Goal: Task Accomplishment & Management: Manage account settings

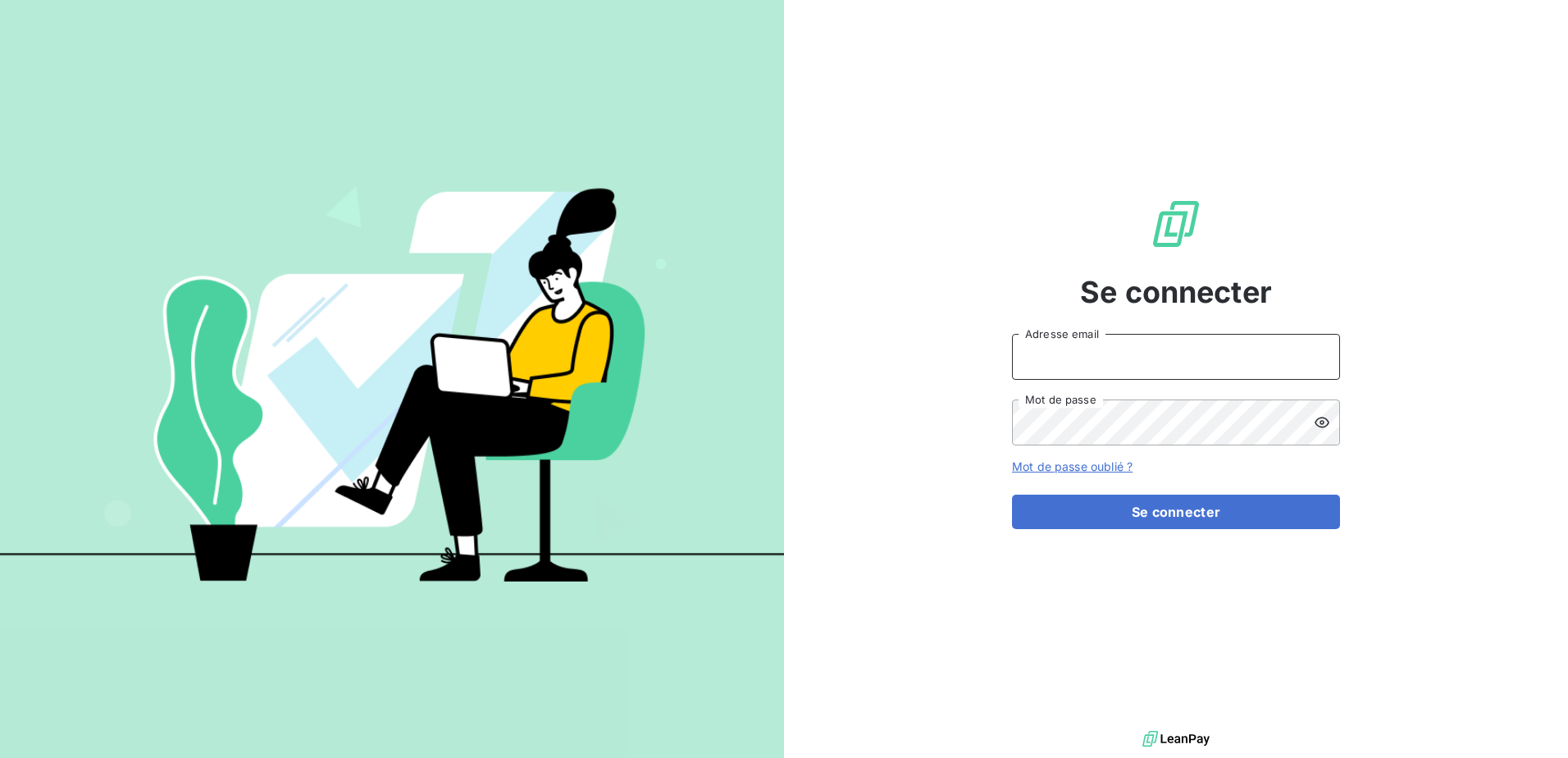
click at [1076, 367] on input "Adresse email" at bounding box center [1176, 356] width 328 height 46
type input "[EMAIL_ADDRESS][DOMAIN_NAME]"
click at [1012, 495] on button "Se connecter" at bounding box center [1176, 511] width 328 height 34
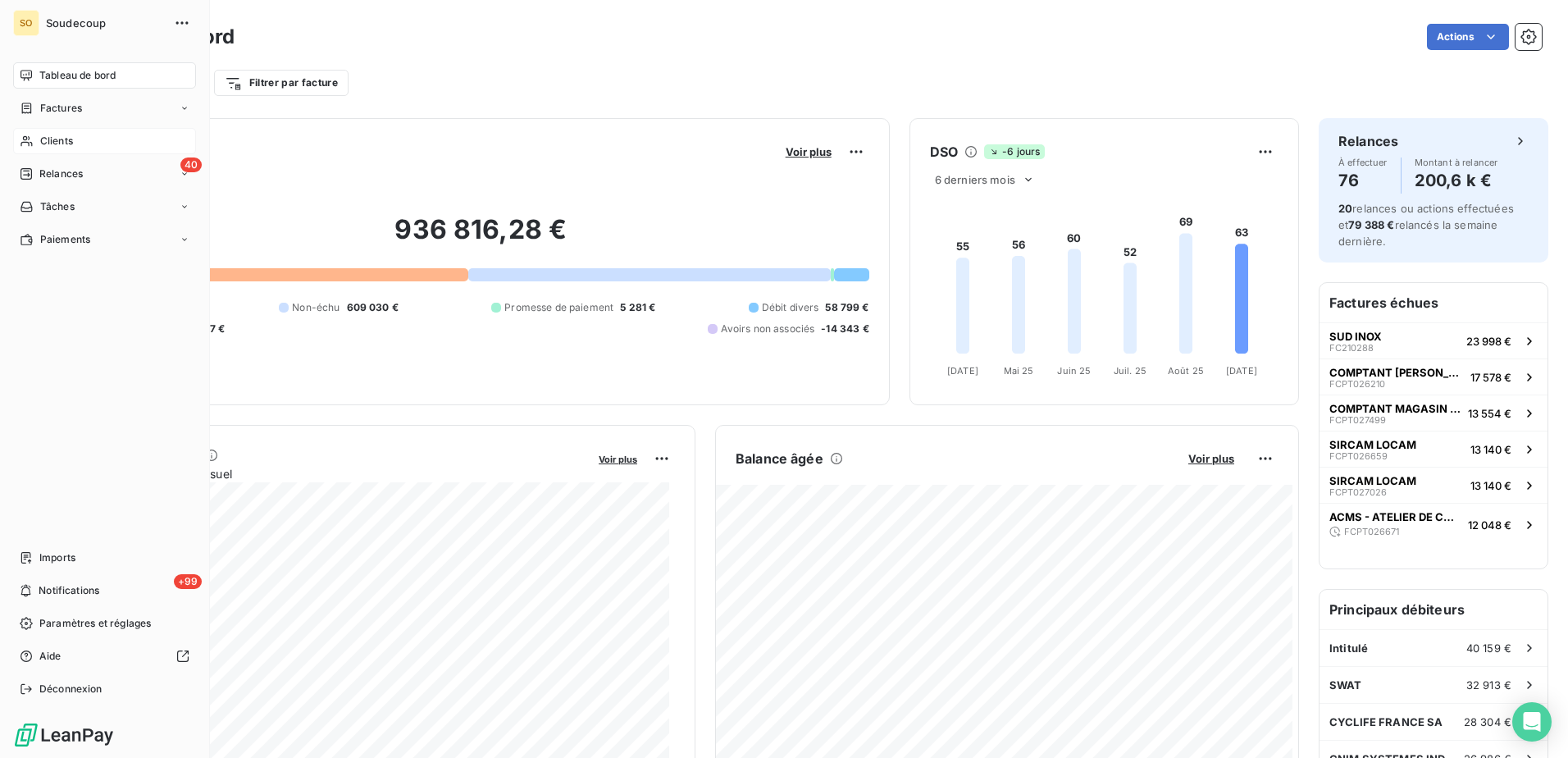
click at [56, 142] on span "Clients" at bounding box center [56, 141] width 33 height 15
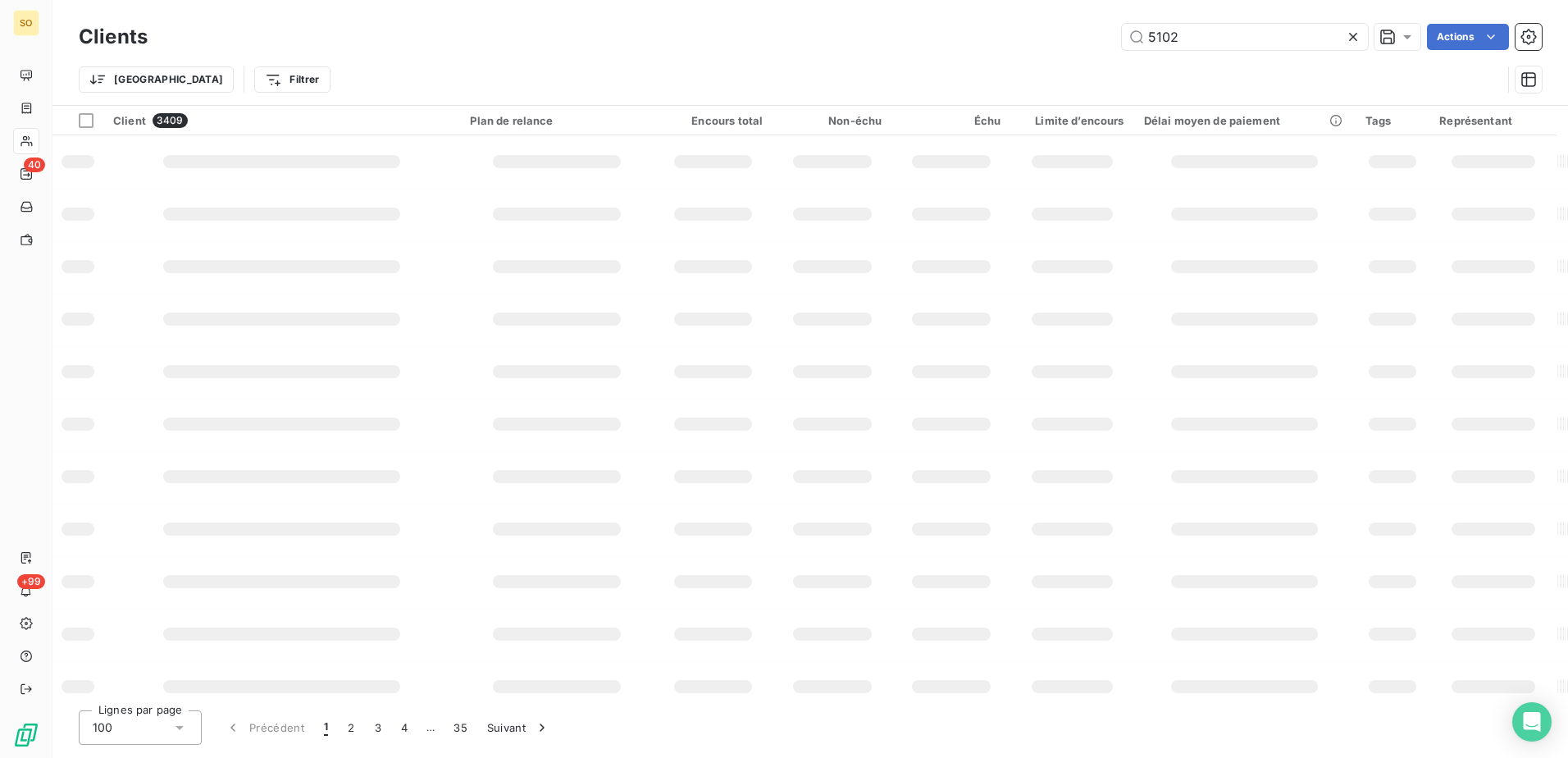
type input "5102"
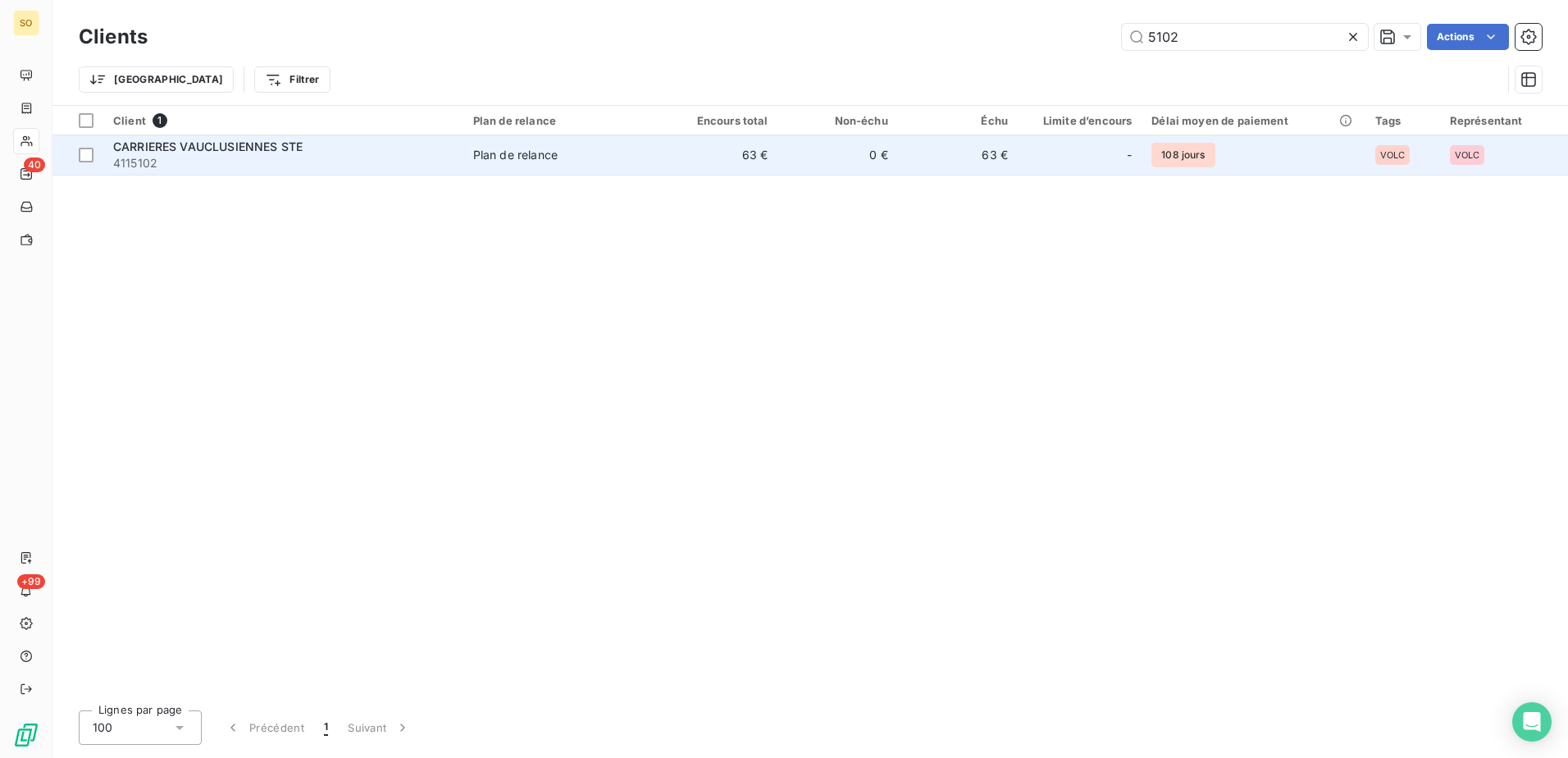
click at [500, 148] on div "Plan de relance" at bounding box center [515, 155] width 85 height 17
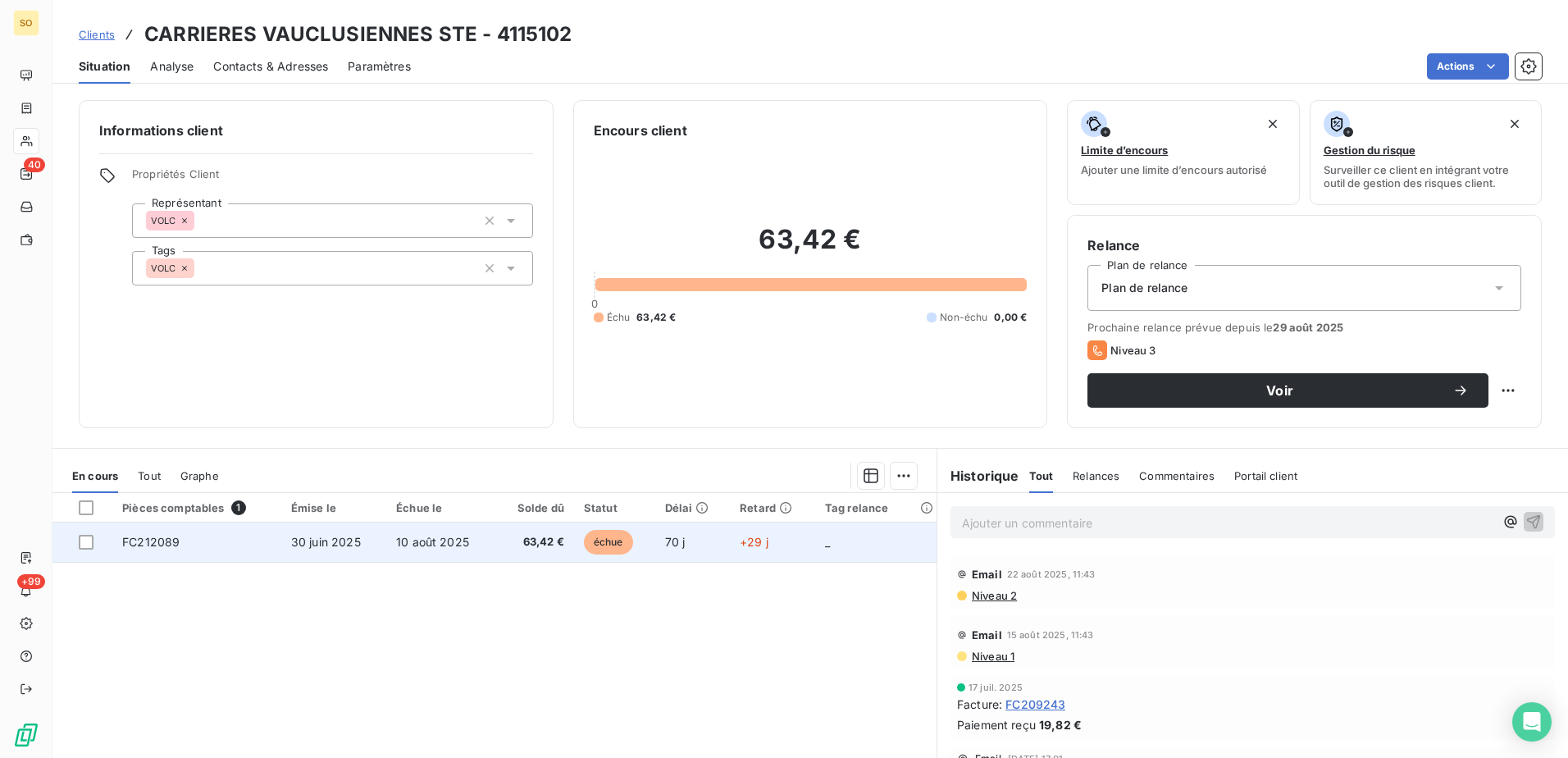
click at [431, 543] on span "10 août 2025" at bounding box center [432, 542] width 73 height 14
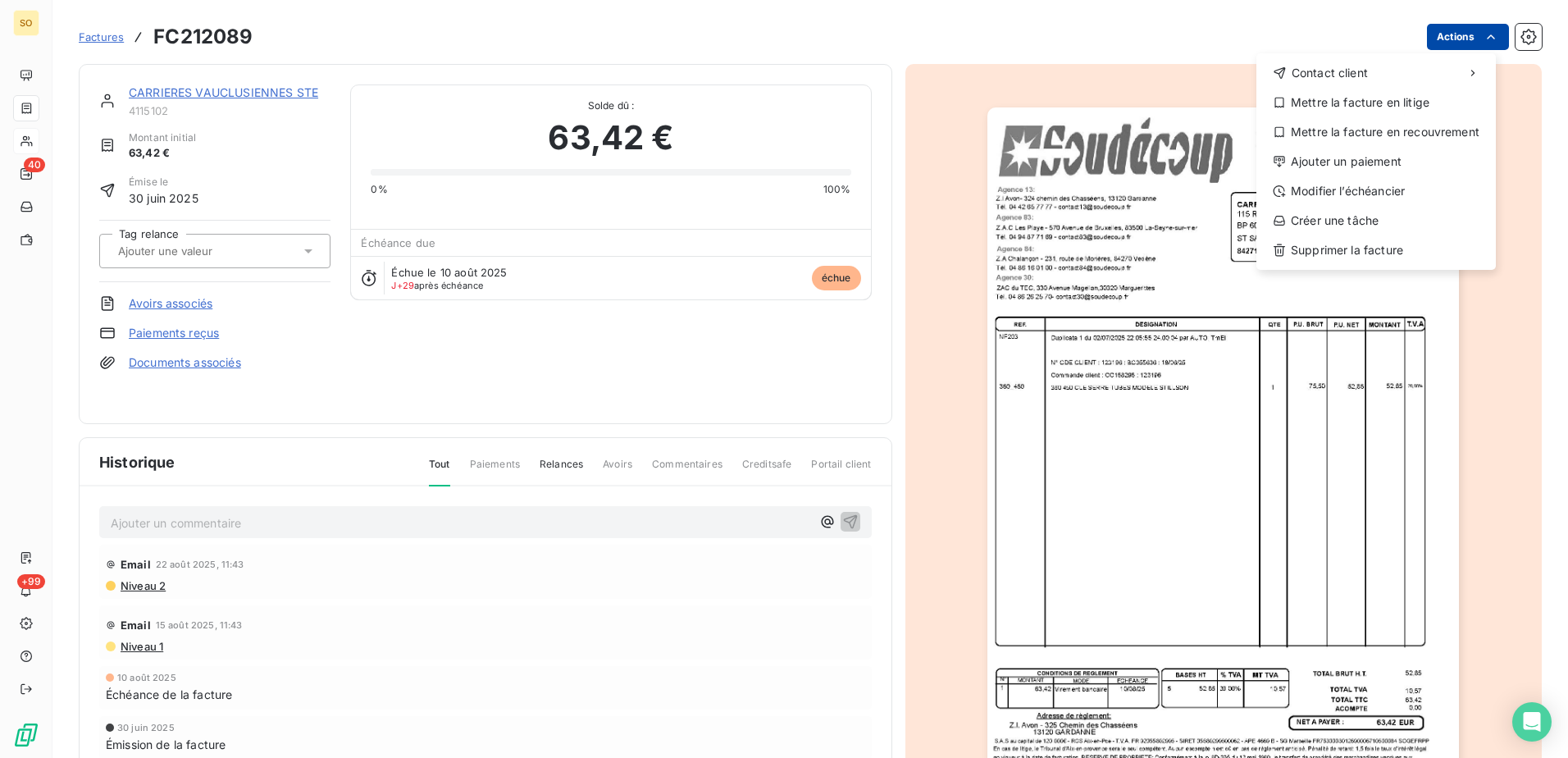
click at [1468, 39] on html "SO 40 +99 Factures FC212089 Actions Contact client Mettre la facture en litige …" at bounding box center [784, 379] width 1568 height 758
click at [1347, 159] on div "Ajouter un paiement" at bounding box center [1376, 161] width 226 height 26
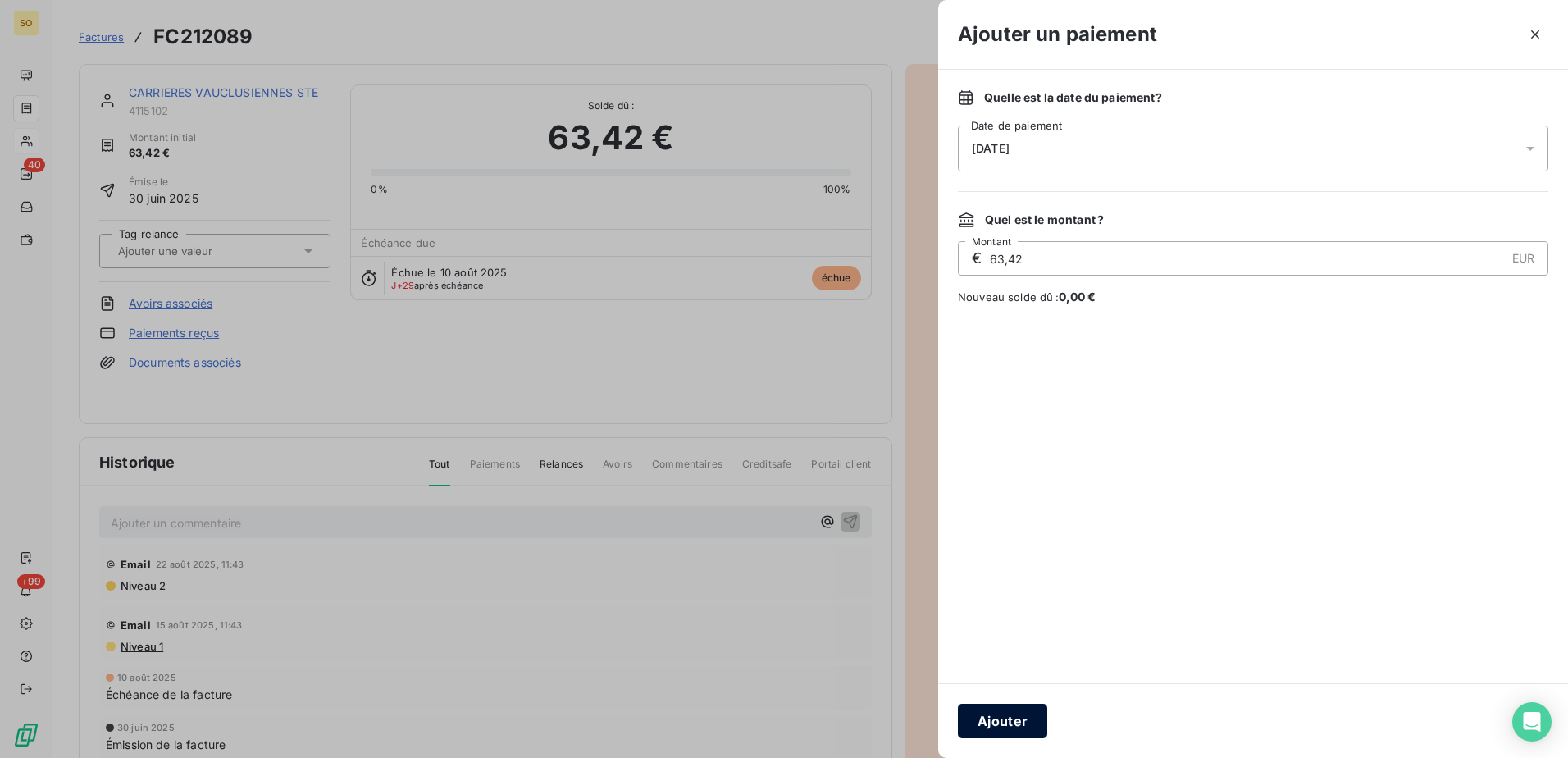
click at [1010, 727] on button "Ajouter" at bounding box center [1002, 720] width 90 height 34
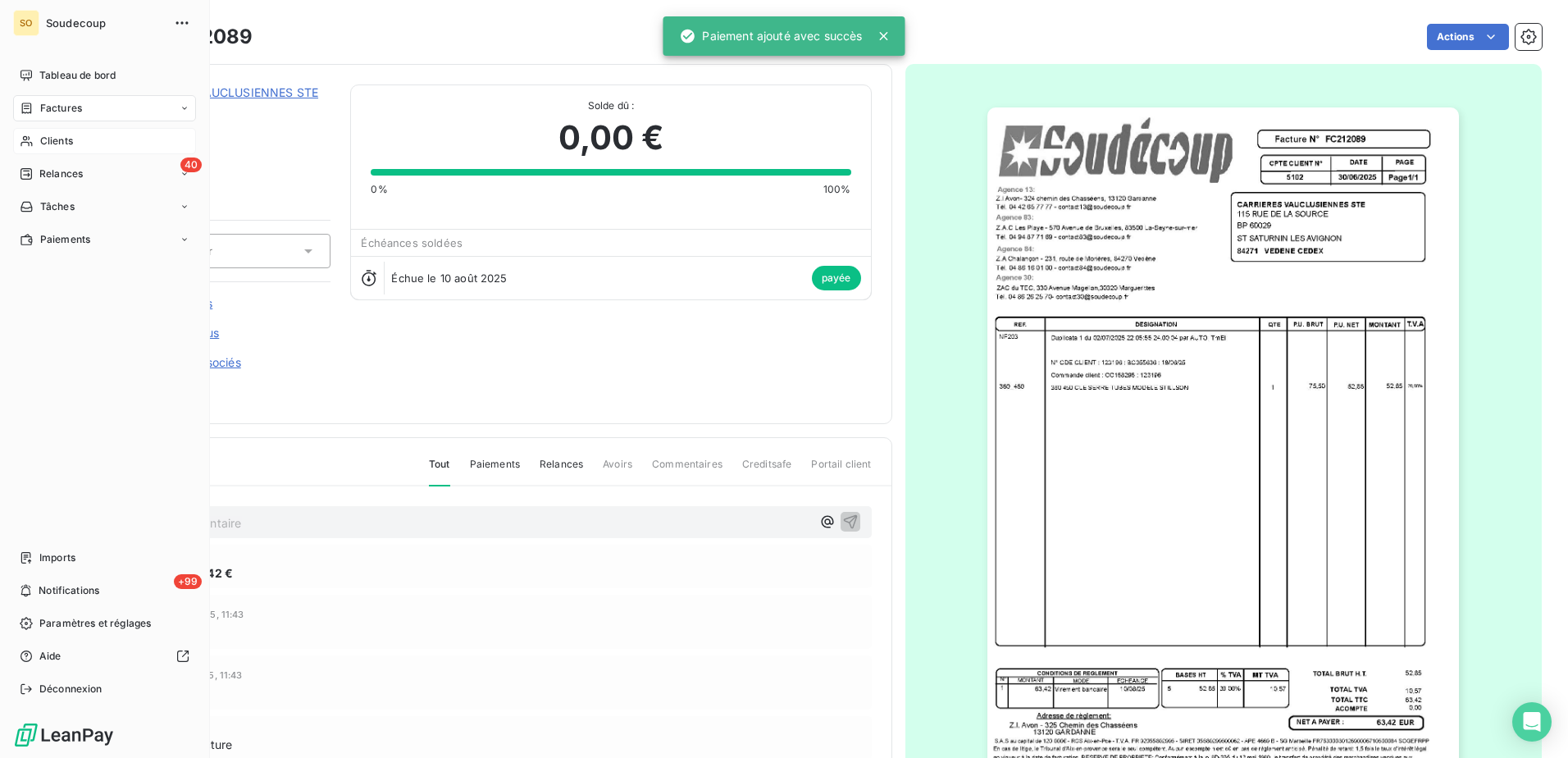
click at [56, 151] on div "Clients" at bounding box center [105, 141] width 183 height 26
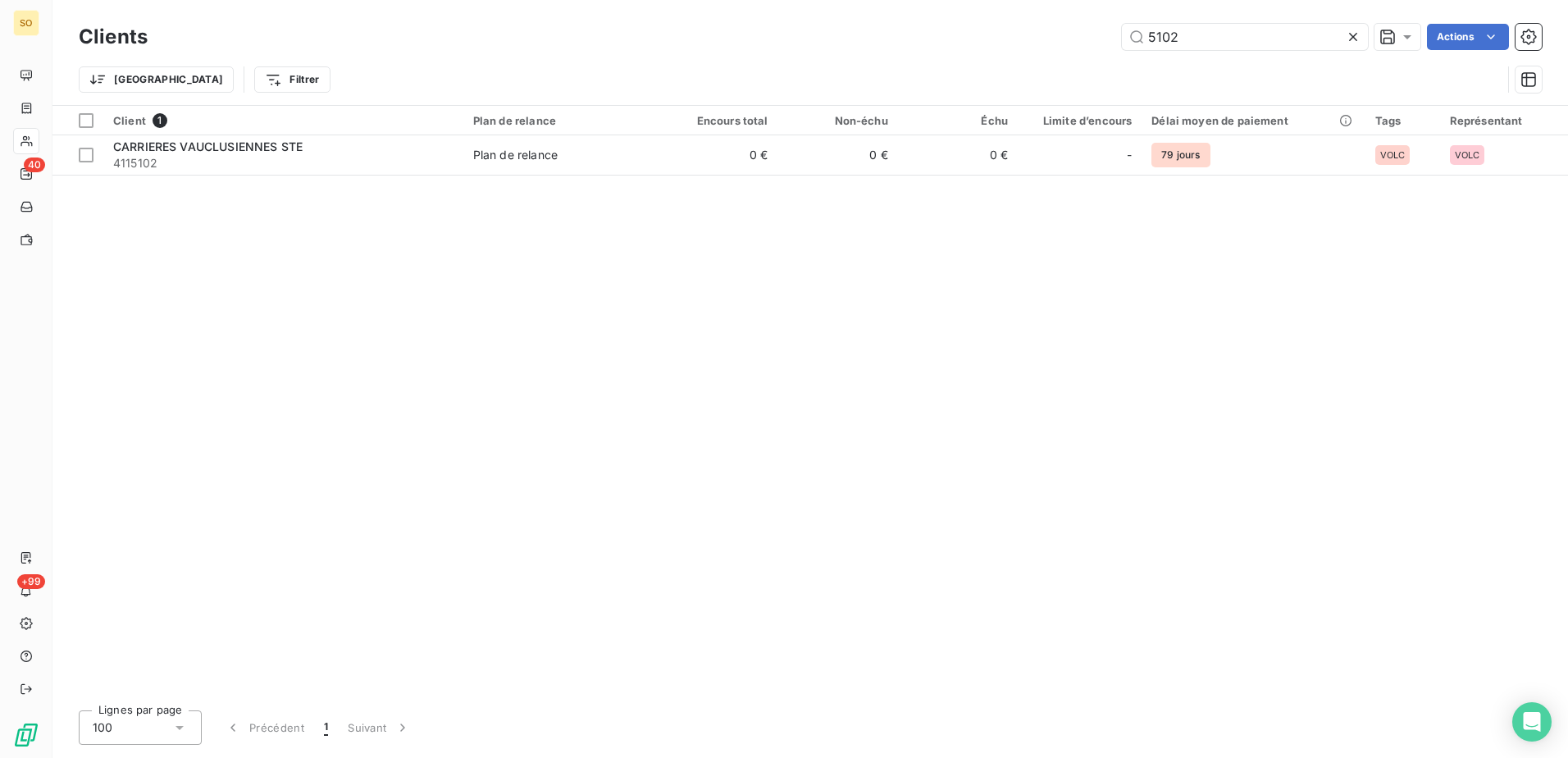
drag, startPoint x: 1208, startPoint y: 39, endPoint x: 799, endPoint y: 15, distance: 409.7
click at [804, 15] on div "SO 40 +99 Clients 5102 Actions Trier Filtrer Client 1 Plan de relance Encours t…" at bounding box center [784, 379] width 1568 height 758
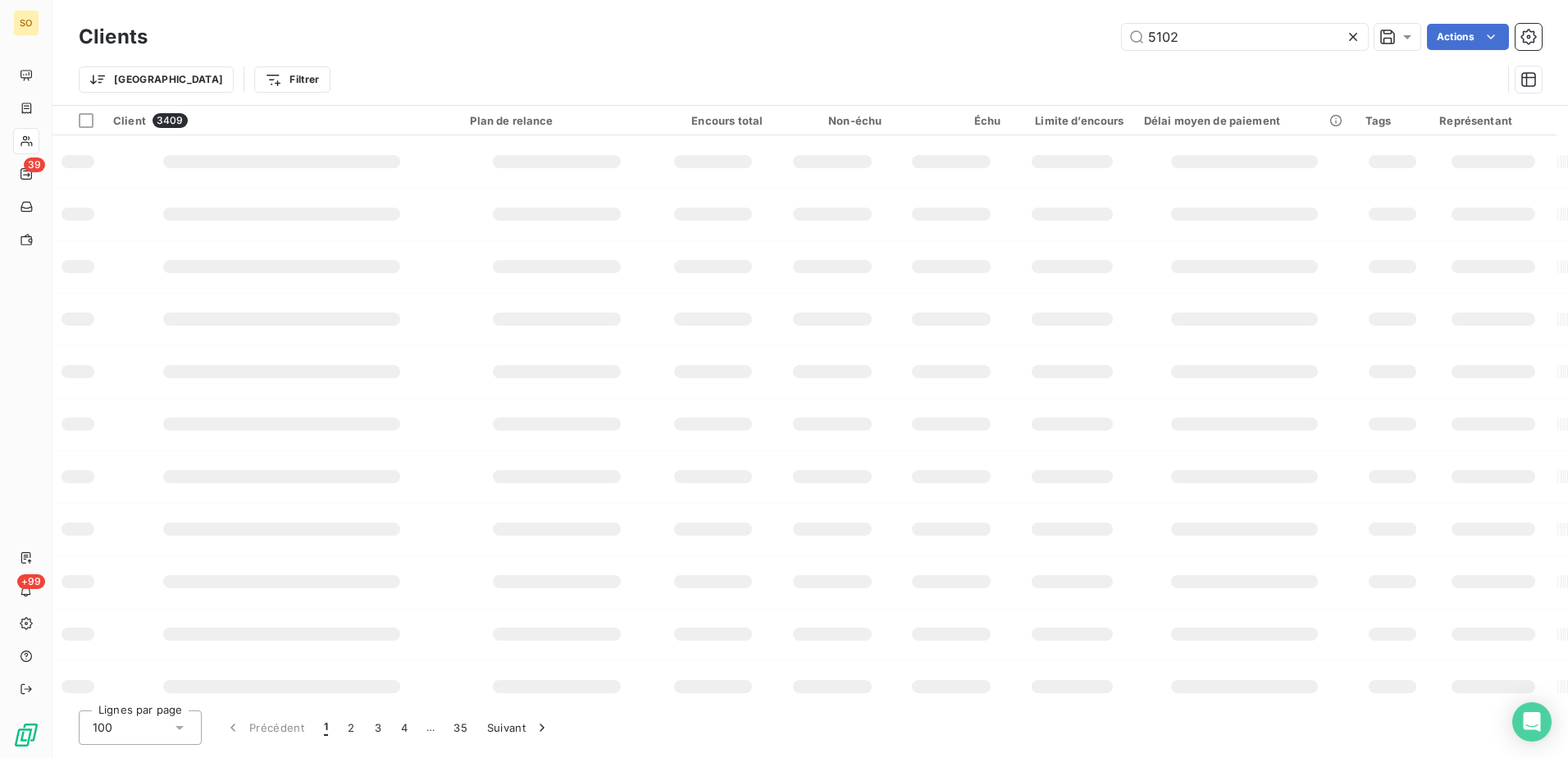
type input "5102"
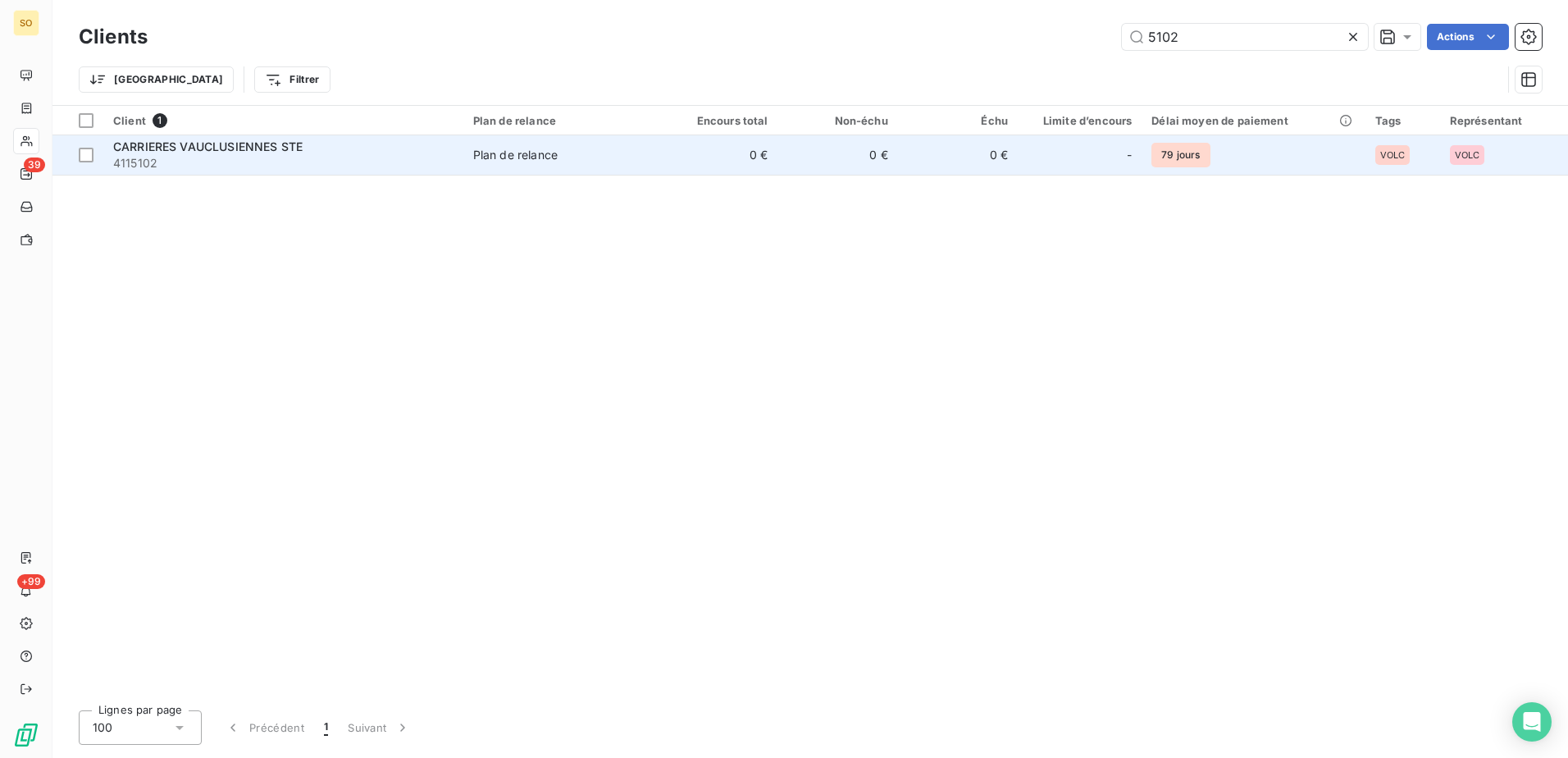
click at [554, 151] on div "Plan de relance" at bounding box center [515, 155] width 85 height 17
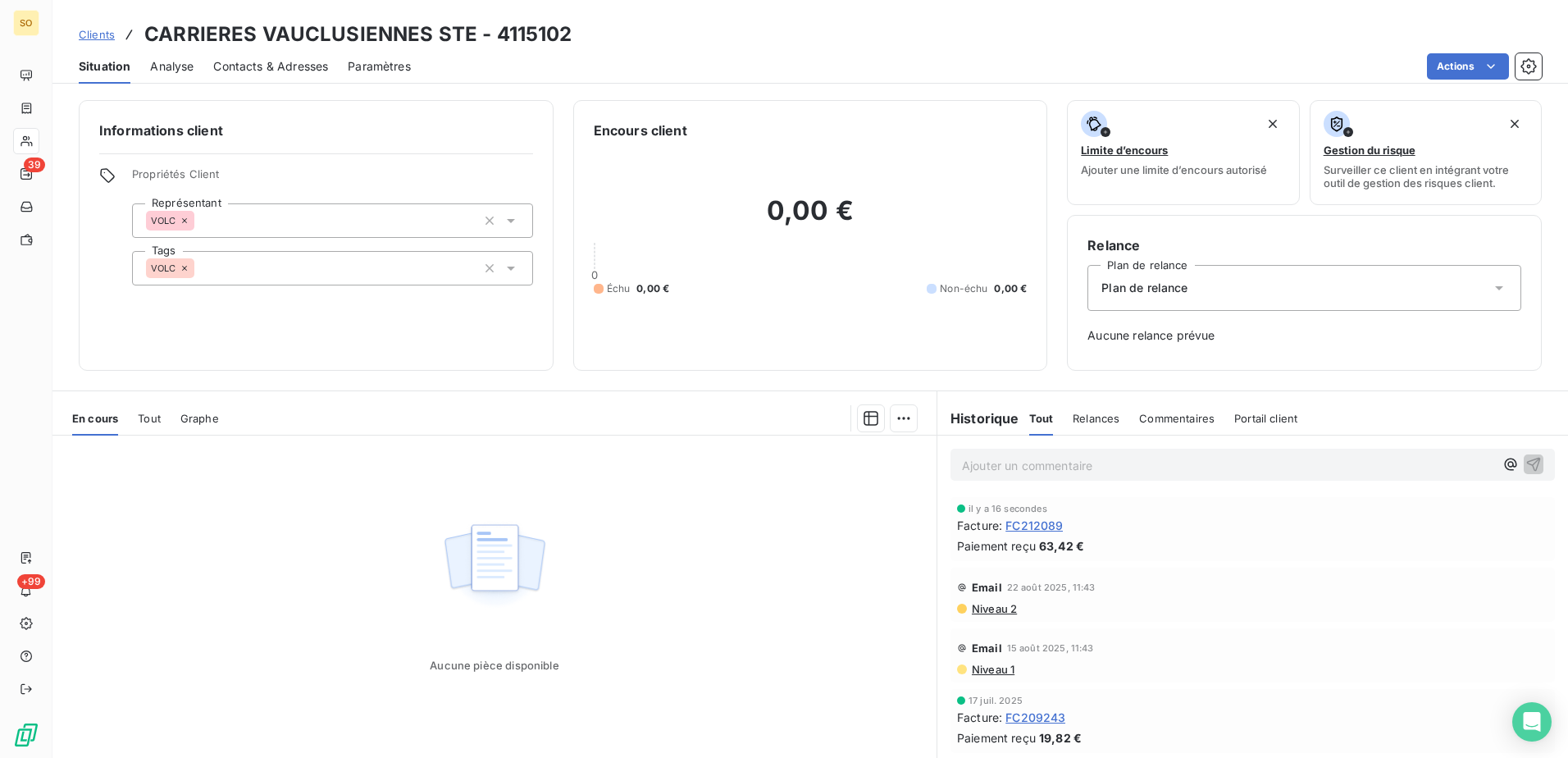
click at [106, 34] on span "Clients" at bounding box center [96, 34] width 36 height 13
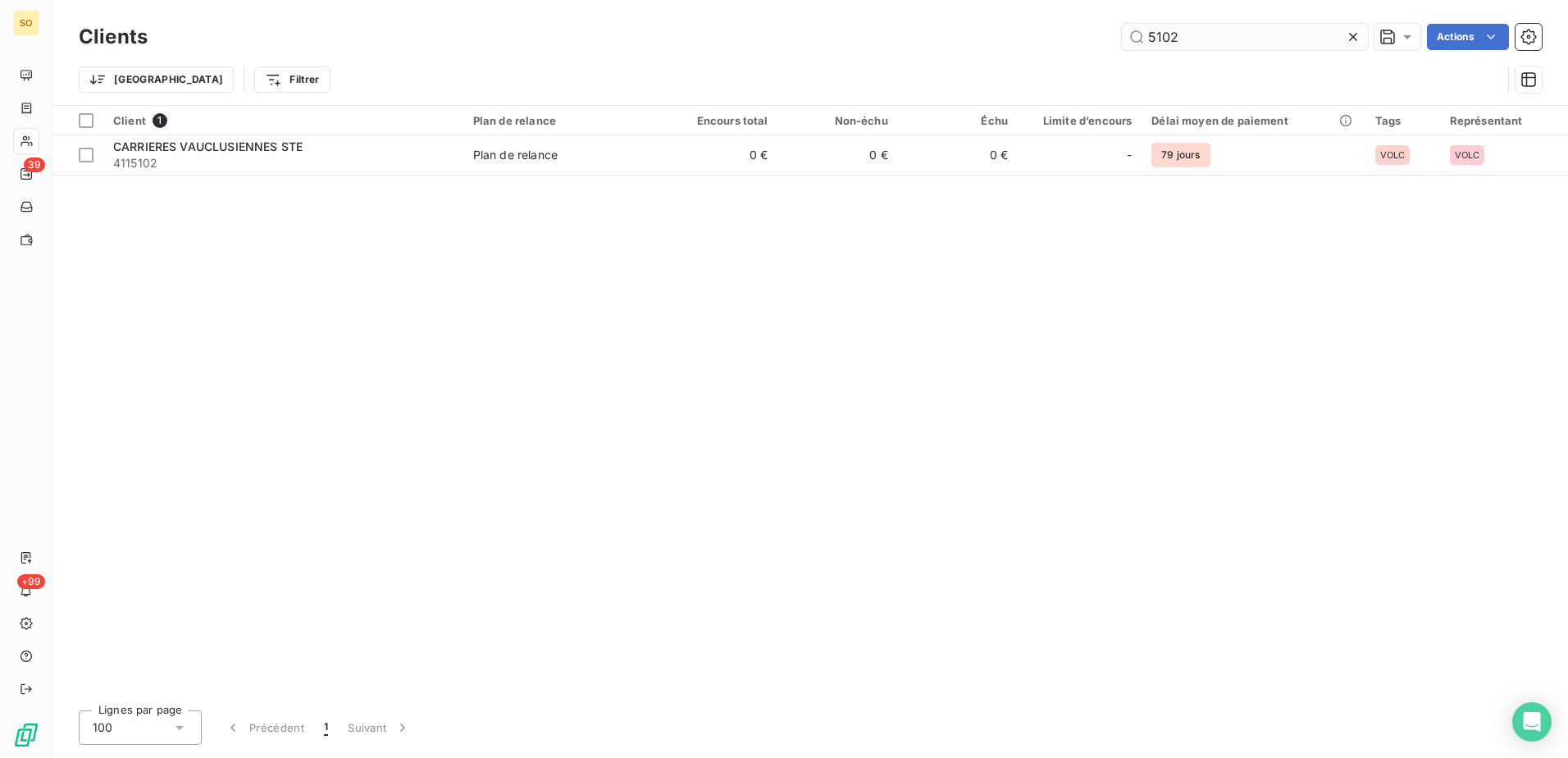
click at [1199, 35] on input "5102" at bounding box center [1244, 36] width 246 height 26
drag, startPoint x: 1197, startPoint y: 39, endPoint x: 972, endPoint y: 18, distance: 226.0
click at [973, 18] on div "Clients 5102 Actions Trier Filtrer" at bounding box center [811, 52] width 1516 height 105
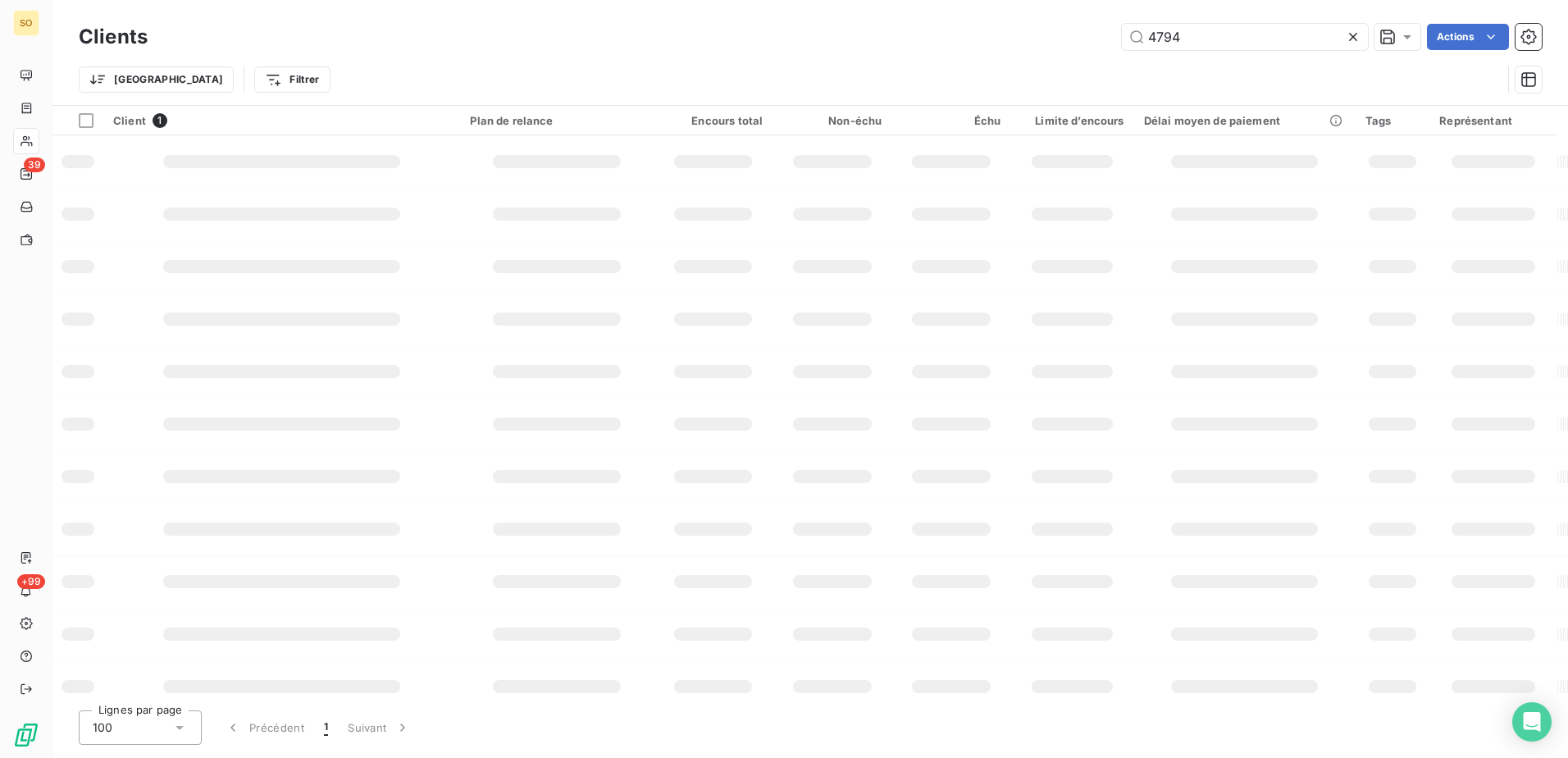
type input "4794"
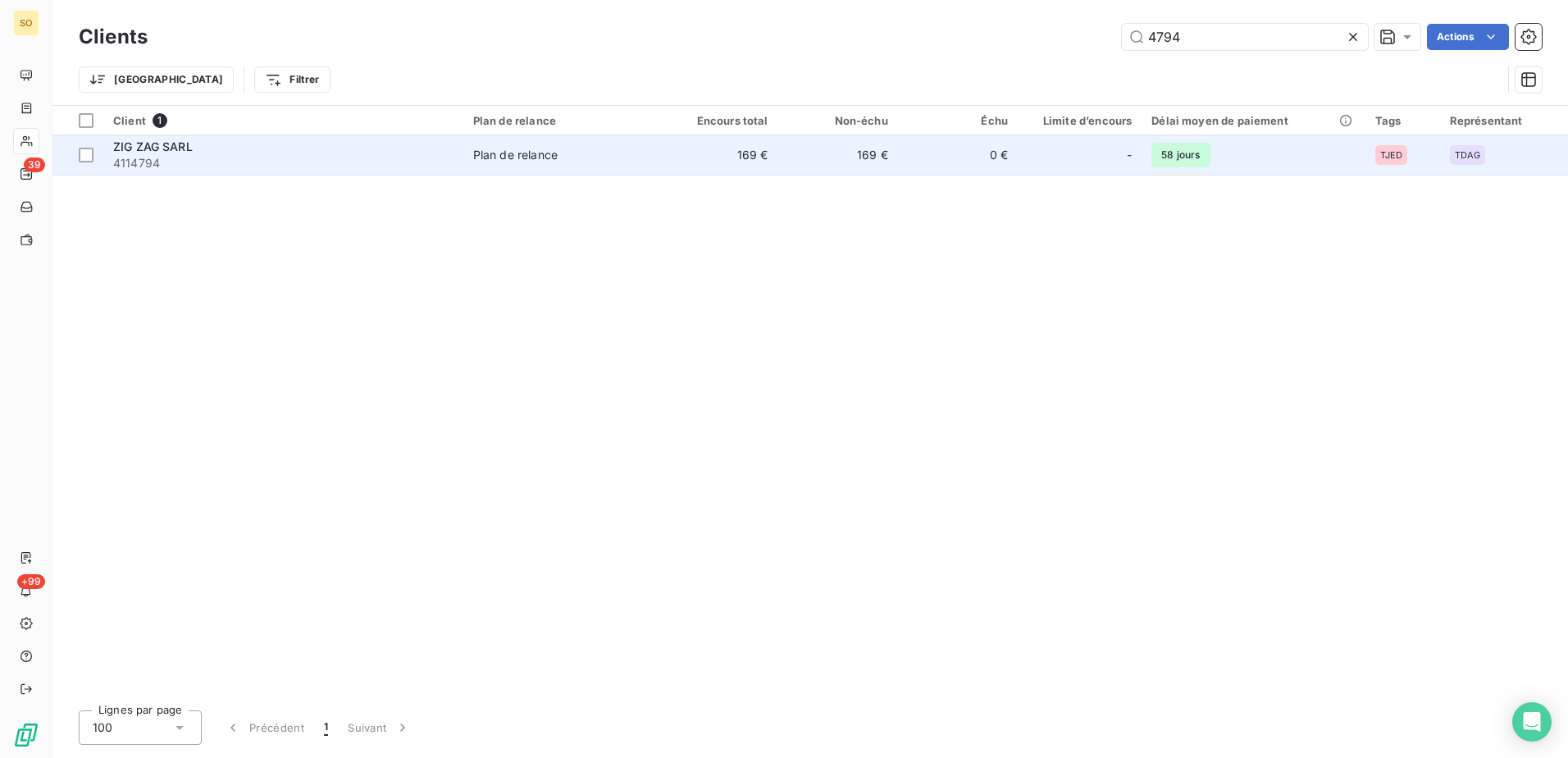
click at [174, 153] on span "ZIG ZAG SARL" at bounding box center [153, 146] width 80 height 14
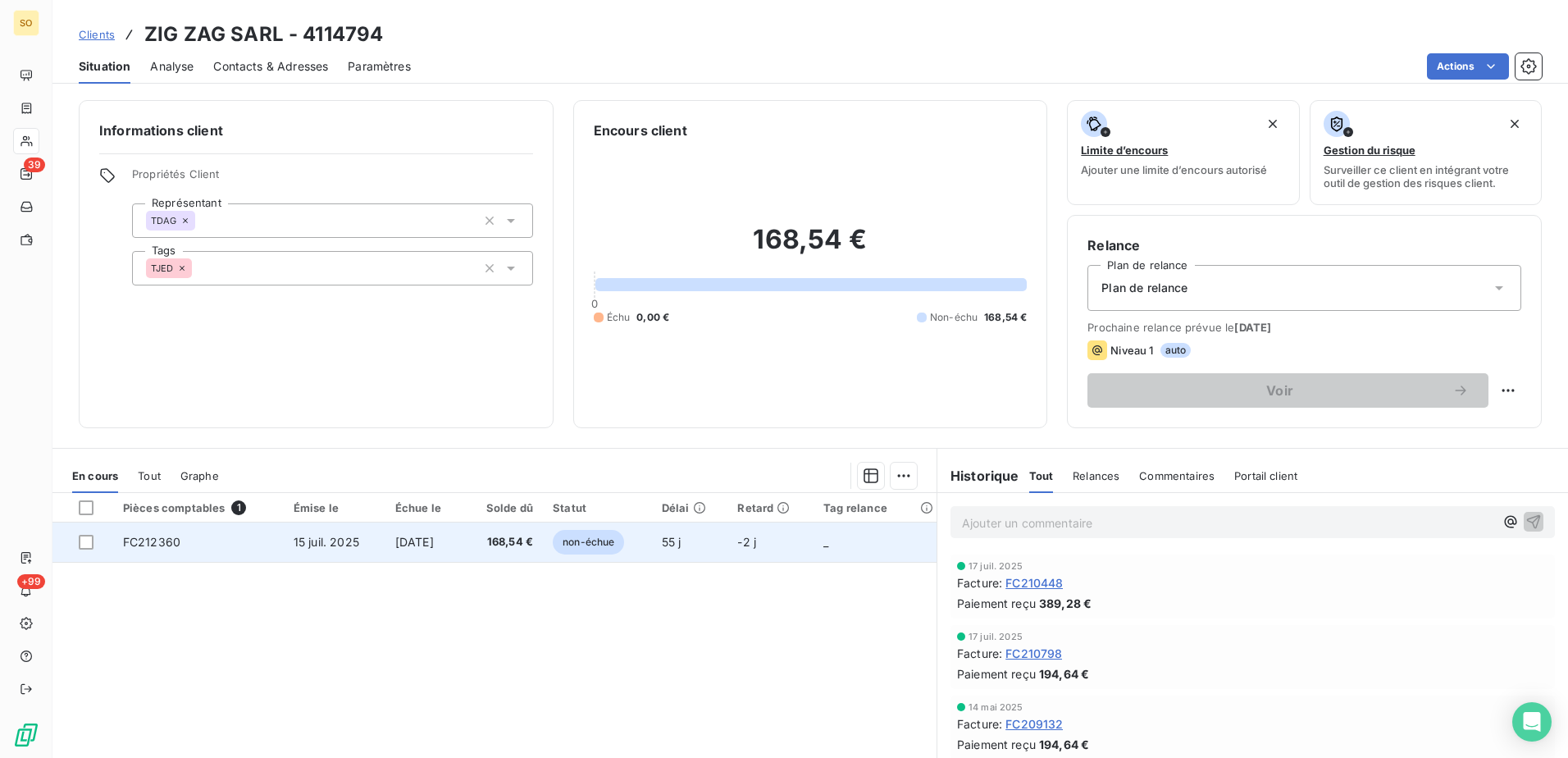
click at [326, 543] on span "15 juil. 2025" at bounding box center [326, 542] width 65 height 14
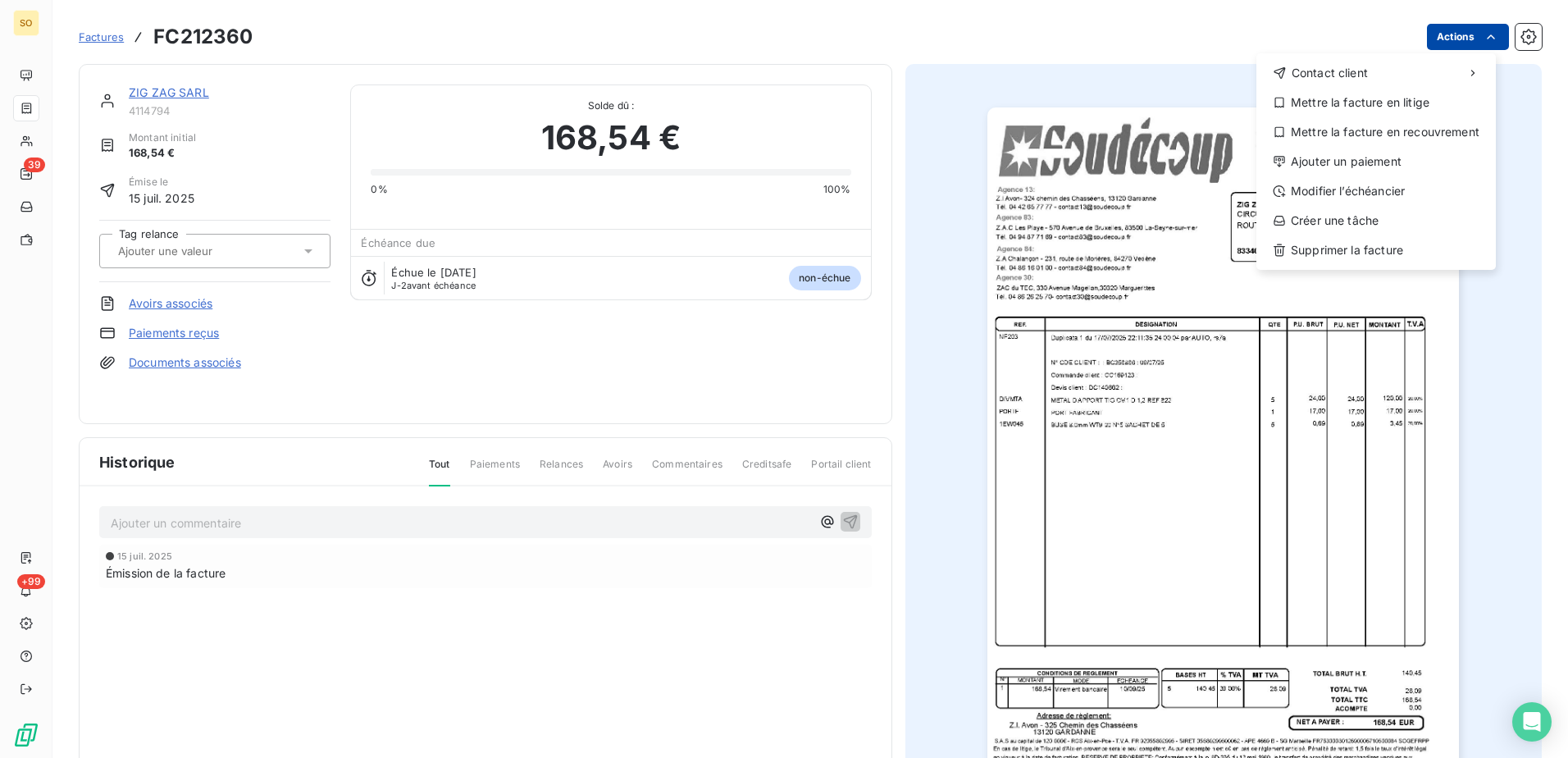
click at [1440, 42] on html "SO 39 +99 Factures FC212360 Actions Contact client Mettre la facture en litige …" at bounding box center [784, 379] width 1568 height 758
click at [1332, 157] on div "Ajouter un paiement" at bounding box center [1376, 161] width 226 height 26
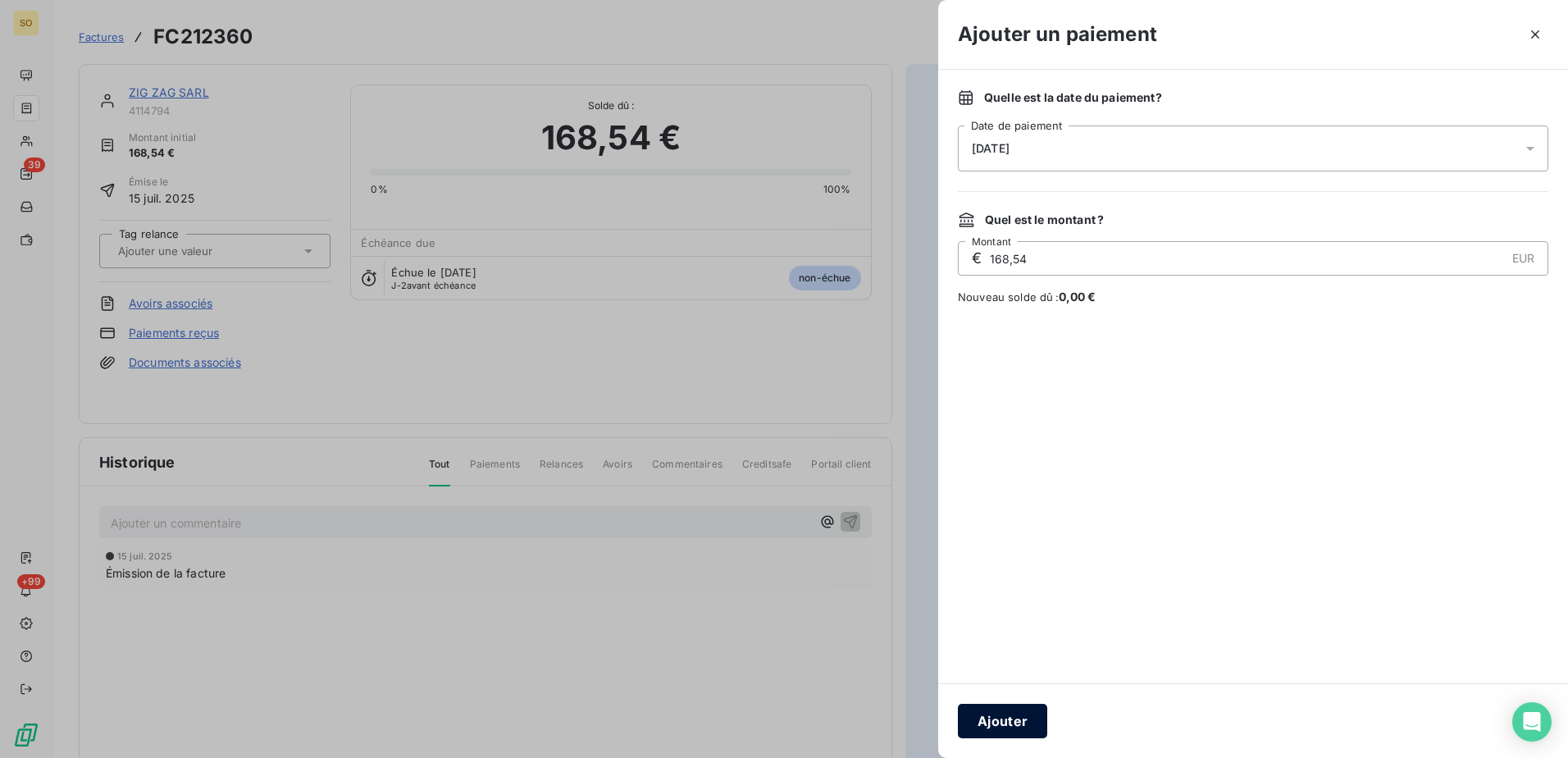
click at [1012, 729] on button "Ajouter" at bounding box center [1002, 720] width 90 height 34
